Goal: Information Seeking & Learning: Learn about a topic

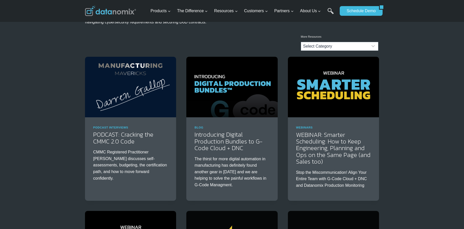
scroll to position [24, 0]
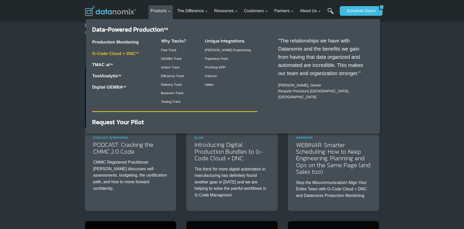
click at [104, 53] on link "G-Code Cloud + DNC TM" at bounding box center [115, 53] width 47 height 5
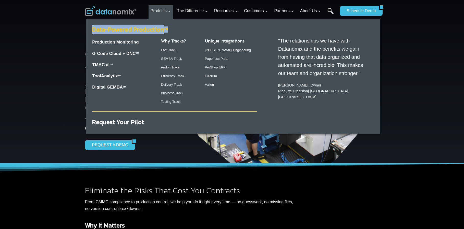
drag, startPoint x: 135, startPoint y: 31, endPoint x: 91, endPoint y: 30, distance: 44.4
click at [92, 30] on h2 "Data-Powered Production TM" at bounding box center [174, 30] width 165 height 6
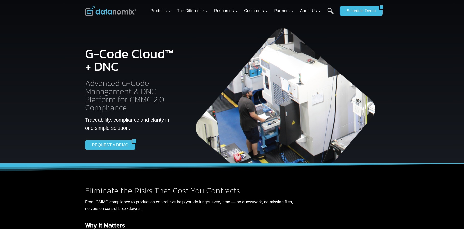
copy link "Data-Powered Production TM"
